Goal: Navigation & Orientation: Find specific page/section

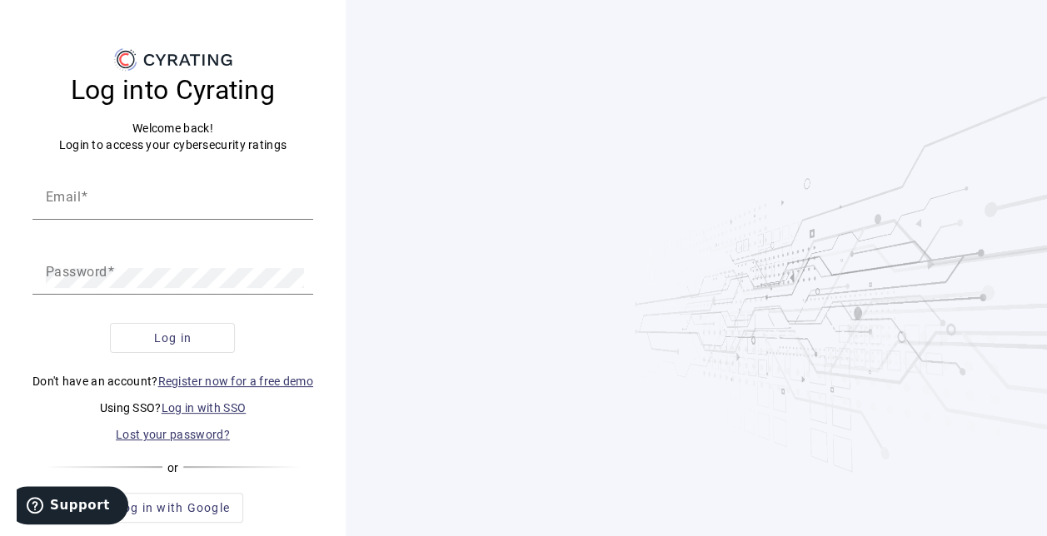
click at [208, 410] on link "Log in with SSO" at bounding box center [204, 407] width 85 height 13
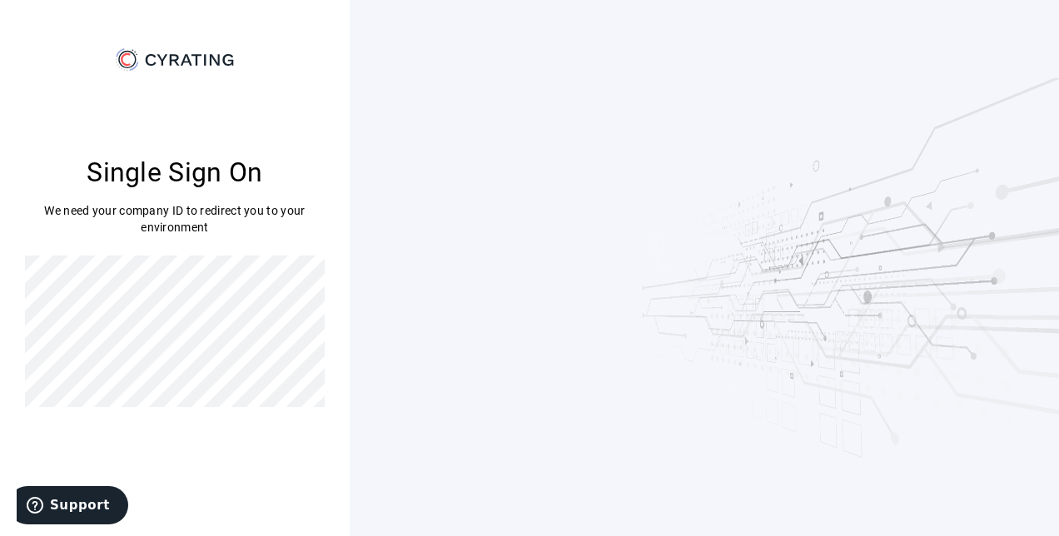
click at [207, 484] on div "Single Sign On We need your company ID to redirect you to your environment" at bounding box center [175, 281] width 300 height 416
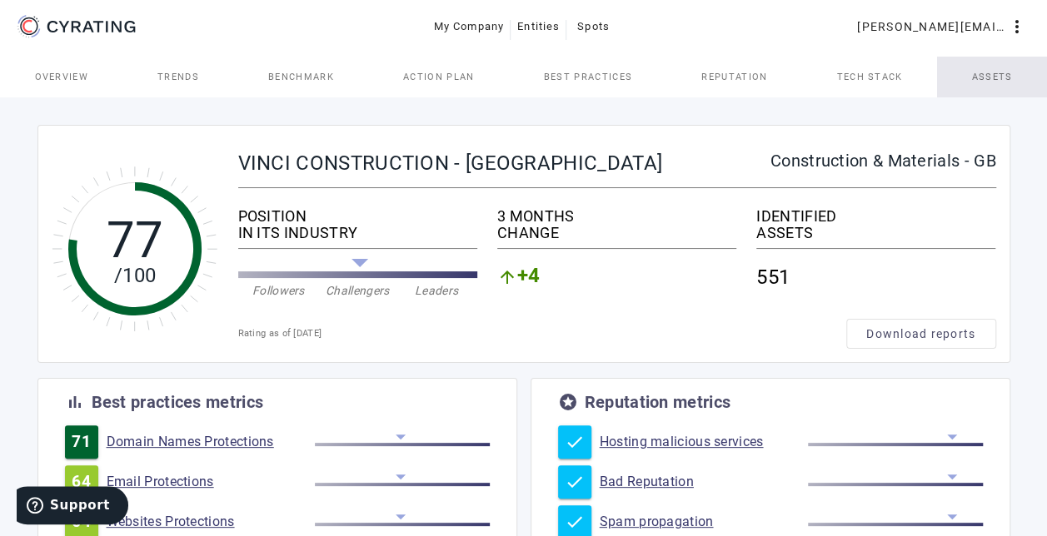
click at [990, 83] on span "Assets" at bounding box center [992, 77] width 41 height 40
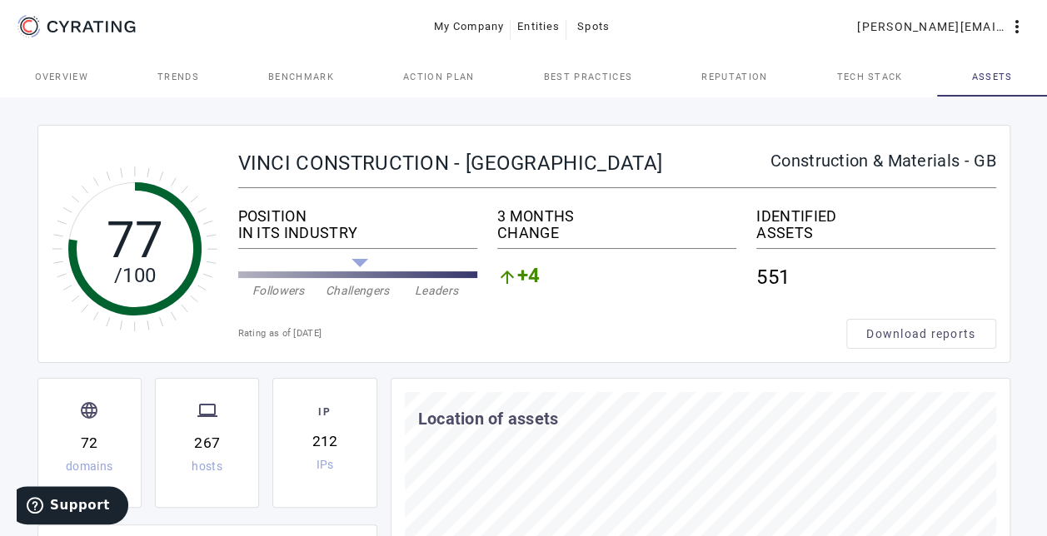
scroll to position [167, 0]
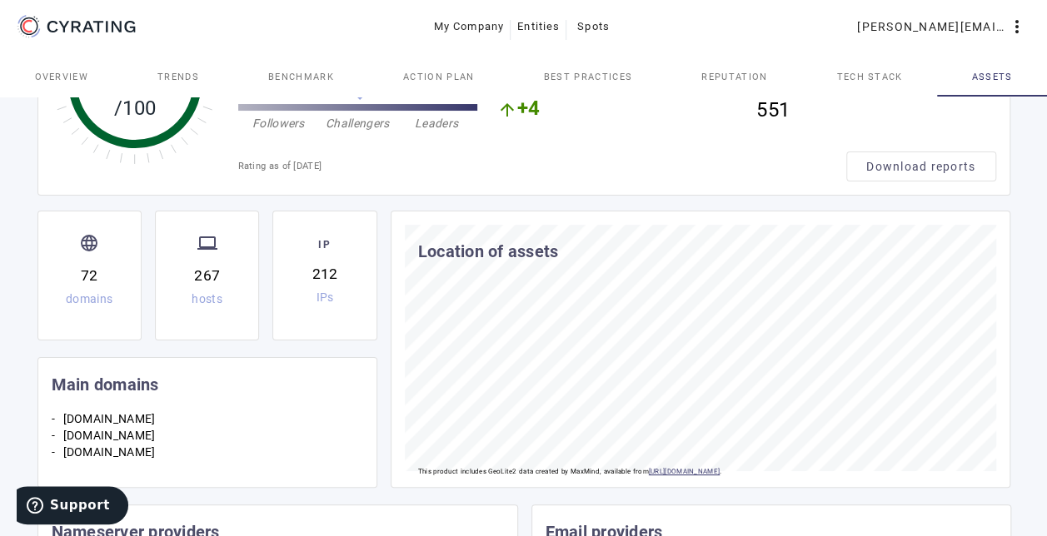
drag, startPoint x: 88, startPoint y: 243, endPoint x: 84, endPoint y: 280, distance: 36.9
click at [84, 280] on div "language 72 domains" at bounding box center [90, 269] width 76 height 88
click at [84, 280] on div "72" at bounding box center [89, 276] width 17 height 22
click at [100, 236] on div "language 72 domains" at bounding box center [90, 269] width 76 height 88
click at [108, 289] on div "language 72 domains" at bounding box center [90, 269] width 76 height 88
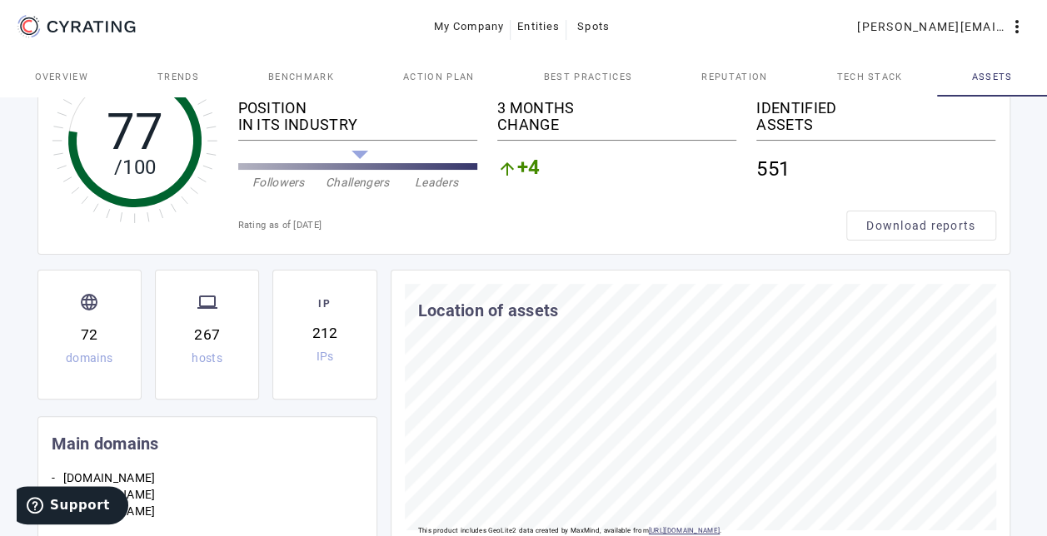
scroll to position [0, 0]
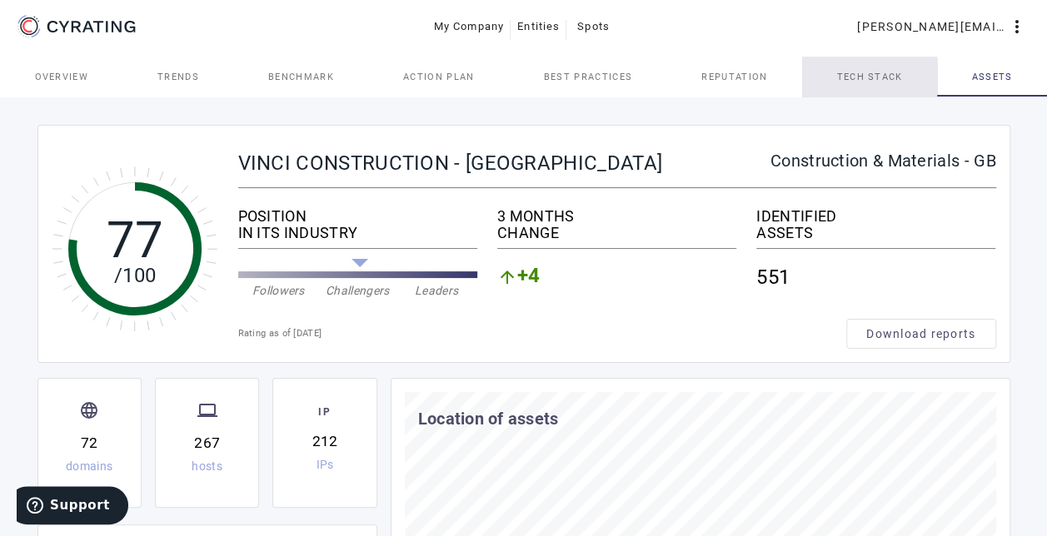
click at [850, 87] on span "Tech Stack" at bounding box center [869, 77] width 66 height 40
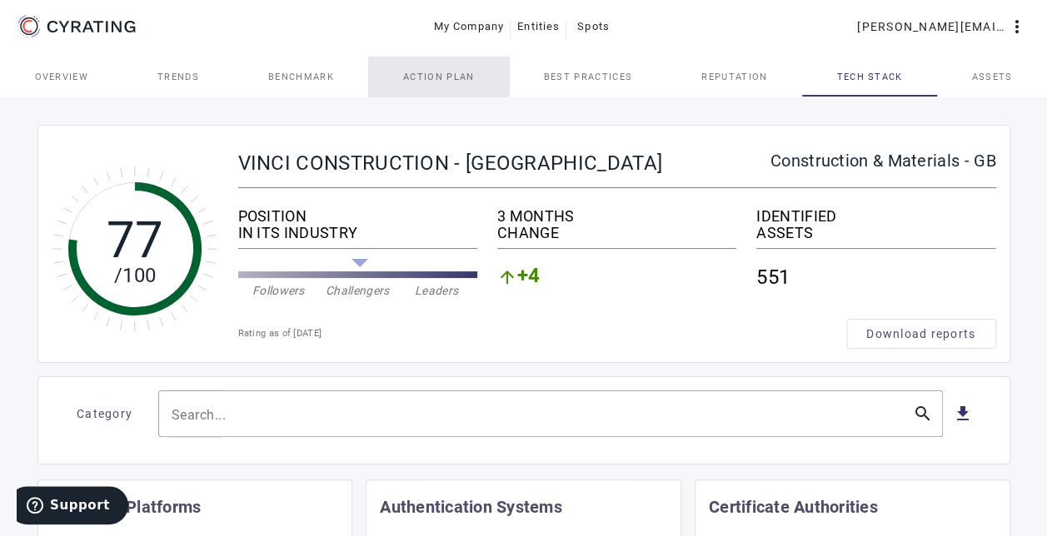
click at [408, 70] on span "Action Plan" at bounding box center [439, 77] width 72 height 40
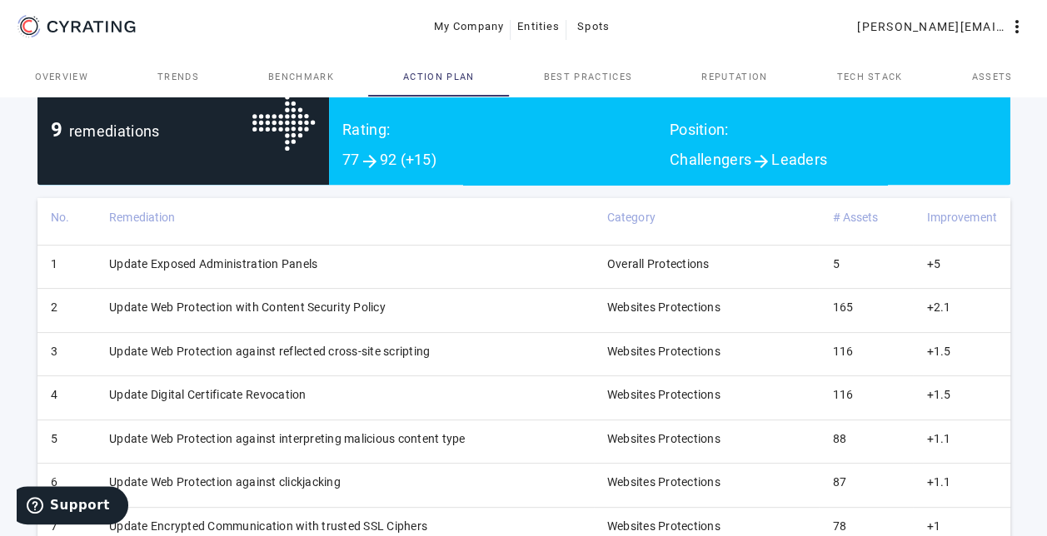
scroll to position [11, 0]
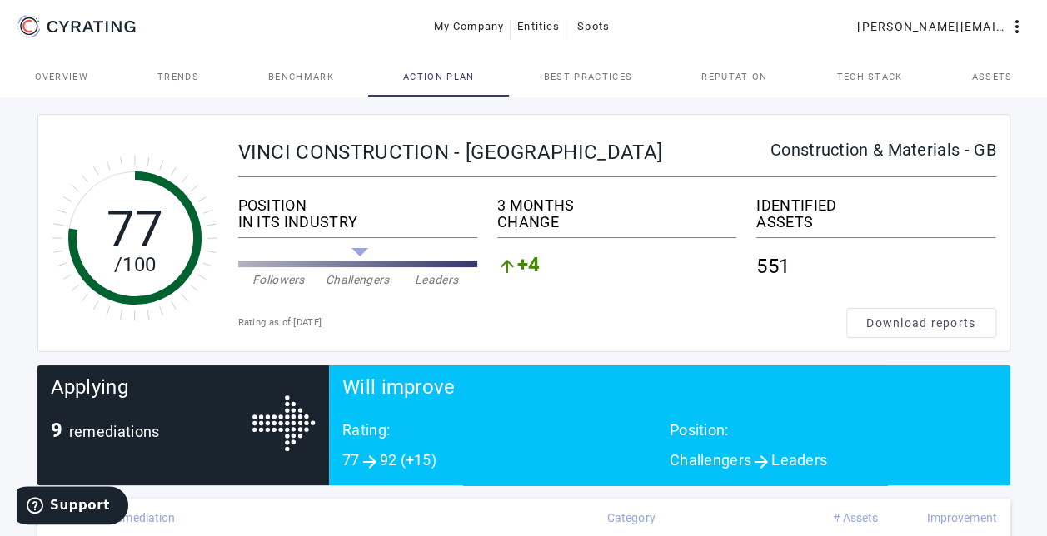
click at [308, 77] on span "Benchmark" at bounding box center [301, 76] width 66 height 9
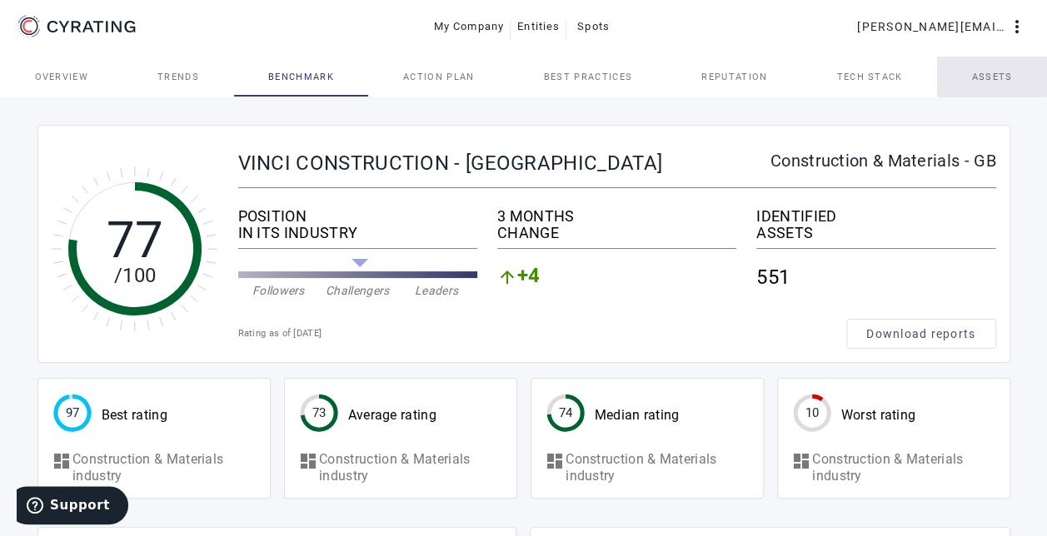
click at [978, 77] on span "Assets" at bounding box center [992, 76] width 41 height 9
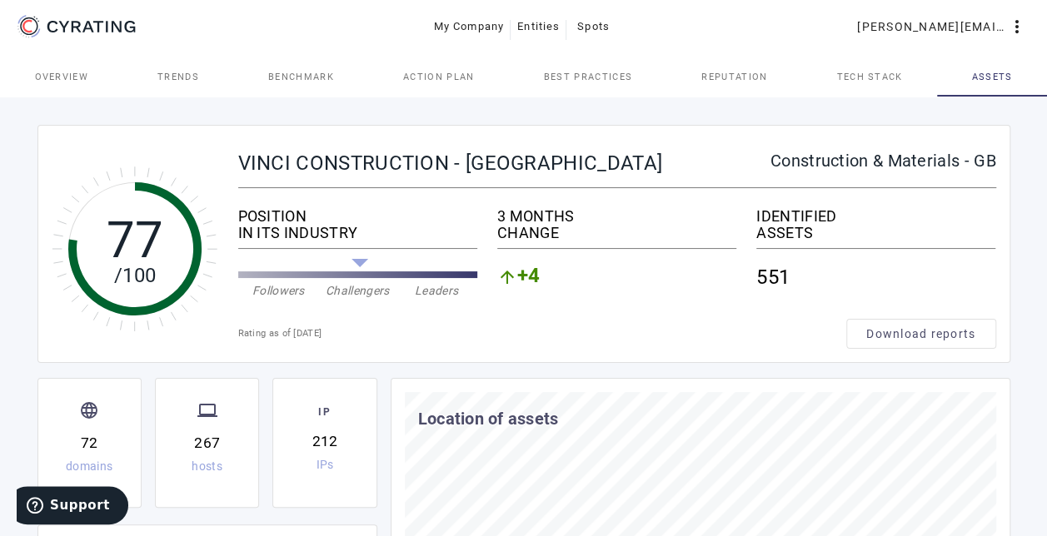
click at [52, 77] on span "Overview" at bounding box center [62, 76] width 54 height 9
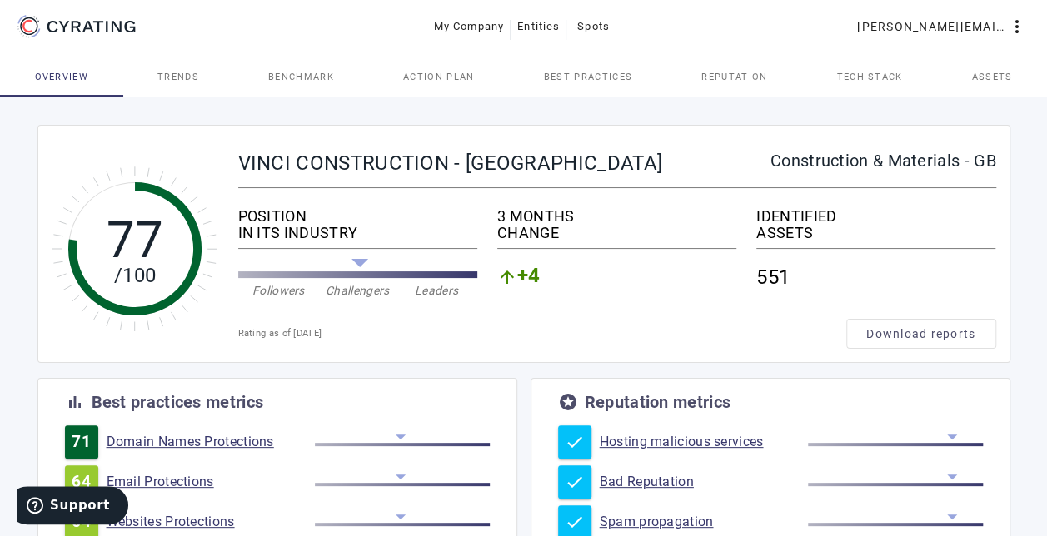
click at [516, 356] on mat-card-content "77 /100 VINCI CONSTRUCTION - UNITED KINGDOM Construction & Materials - GB POSIT…" at bounding box center [523, 250] width 971 height 223
